Goal: Navigation & Orientation: Go to known website

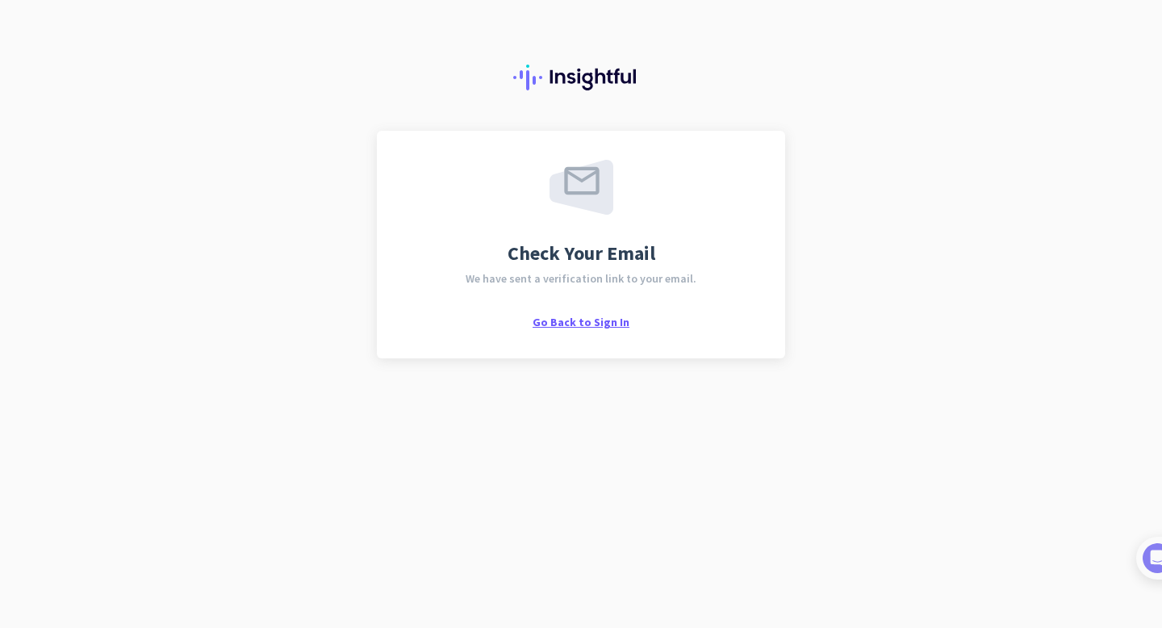
click at [619, 324] on span "Go Back to Sign In" at bounding box center [581, 322] width 97 height 15
click at [611, 326] on span "Go Back to Sign In" at bounding box center [581, 322] width 97 height 15
